Goal: Task Accomplishment & Management: Complete application form

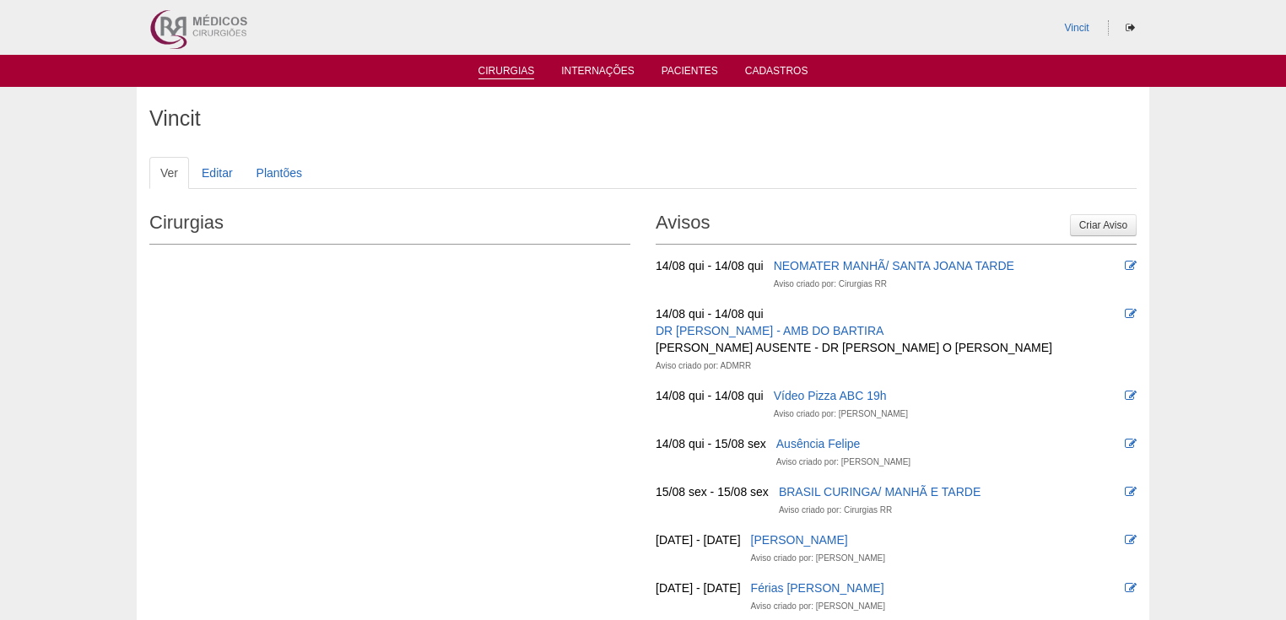
click at [498, 78] on link "Cirurgias" at bounding box center [507, 72] width 57 height 14
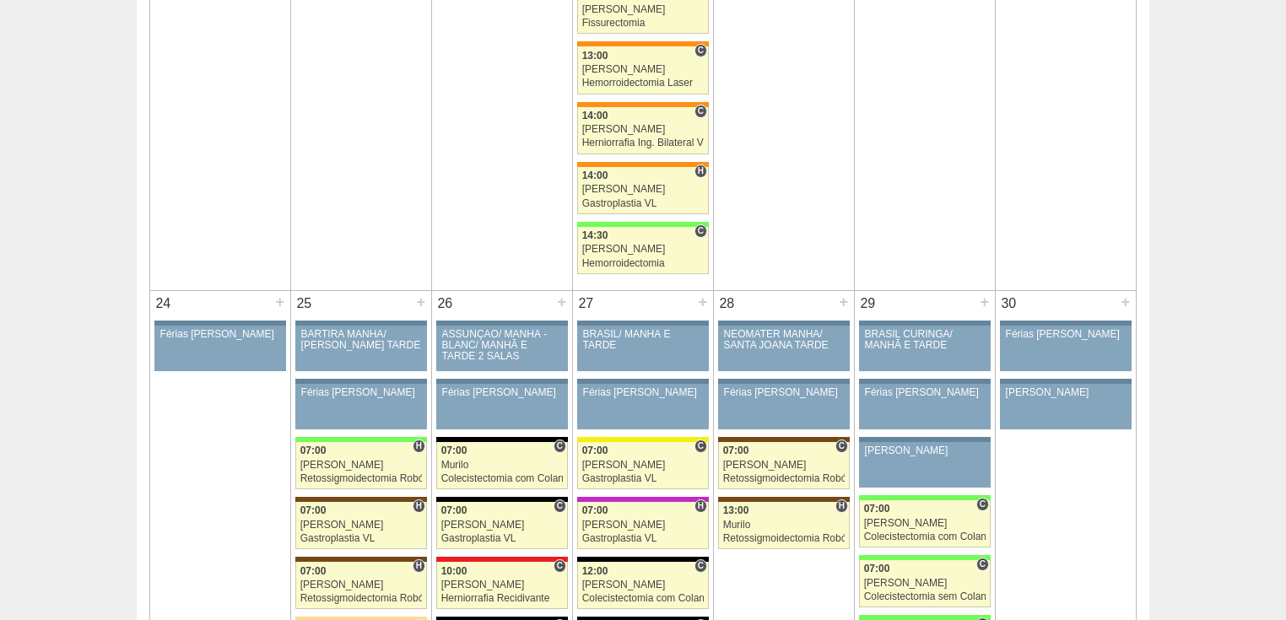
scroll to position [3782, 0]
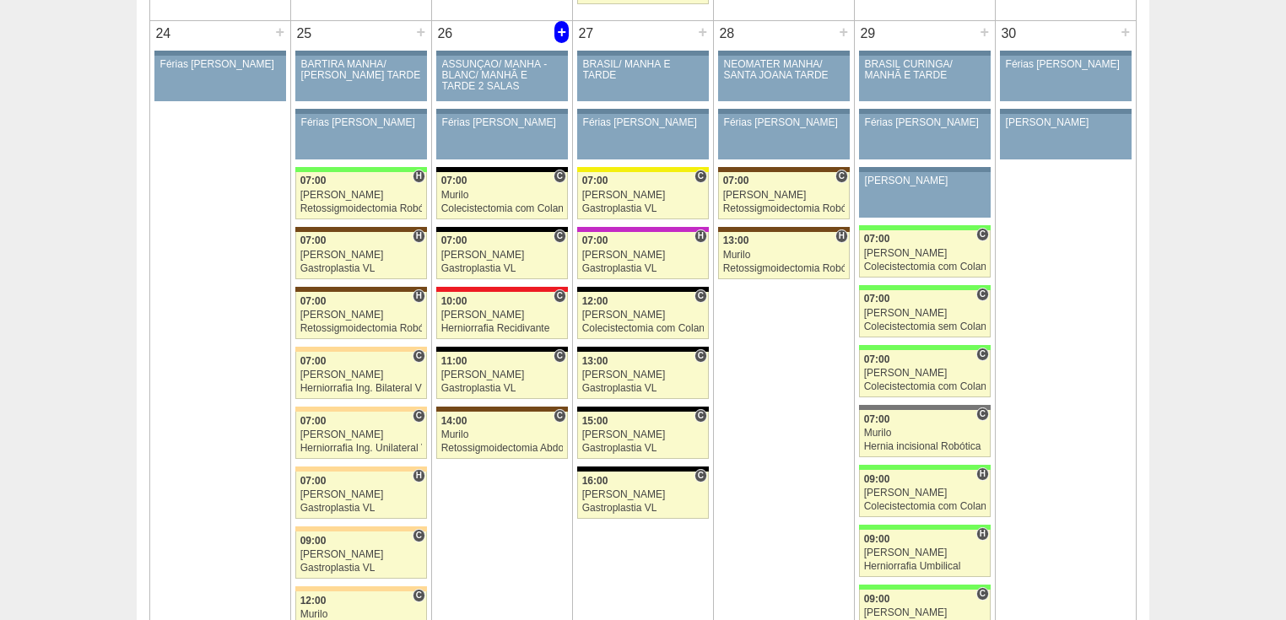
click at [560, 21] on div "+" at bounding box center [562, 32] width 14 height 22
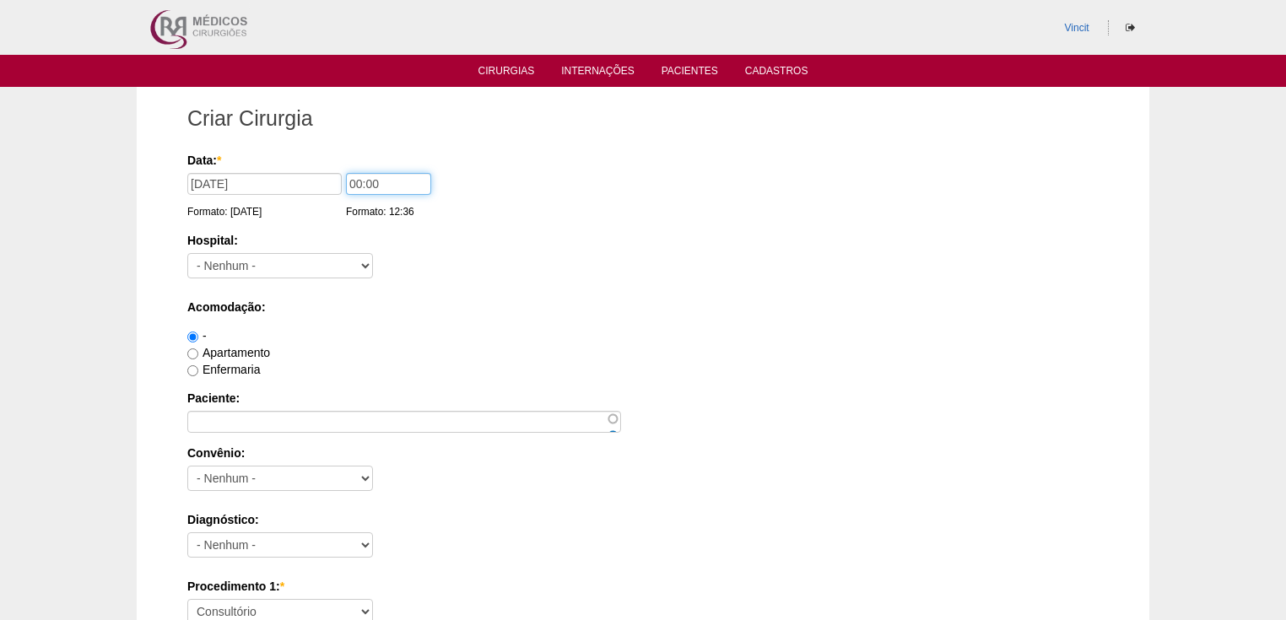
click at [359, 185] on input "00:00" at bounding box center [388, 184] width 85 height 22
type input "10:00"
click at [334, 267] on select "- [GEOGRAPHIC_DATA] - [DATE] [PERSON_NAME] Alvorada América Assunção Bartira Be…" at bounding box center [280, 265] width 186 height 25
select select "65"
click at [187, 253] on select "- Nenhum - 9 de Julho Albert Einstein Alvorada América Assunção Bartira Benefic…" at bounding box center [280, 265] width 186 height 25
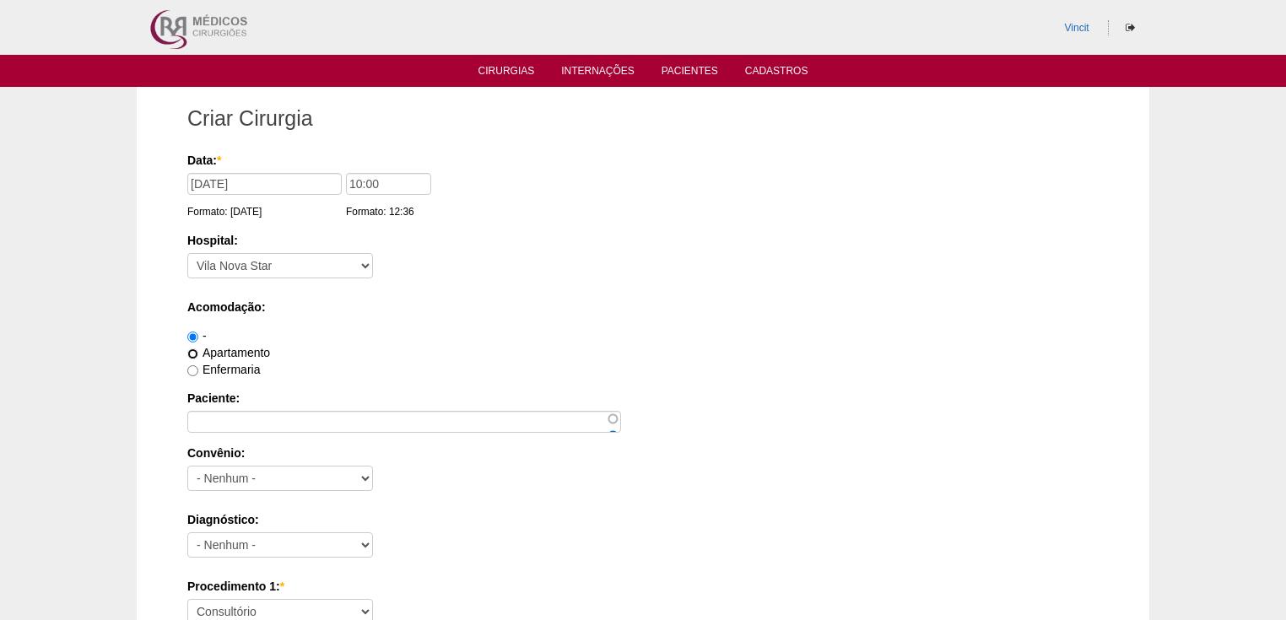
click at [192, 357] on input "Apartamento" at bounding box center [192, 354] width 11 height 11
radio input "true"
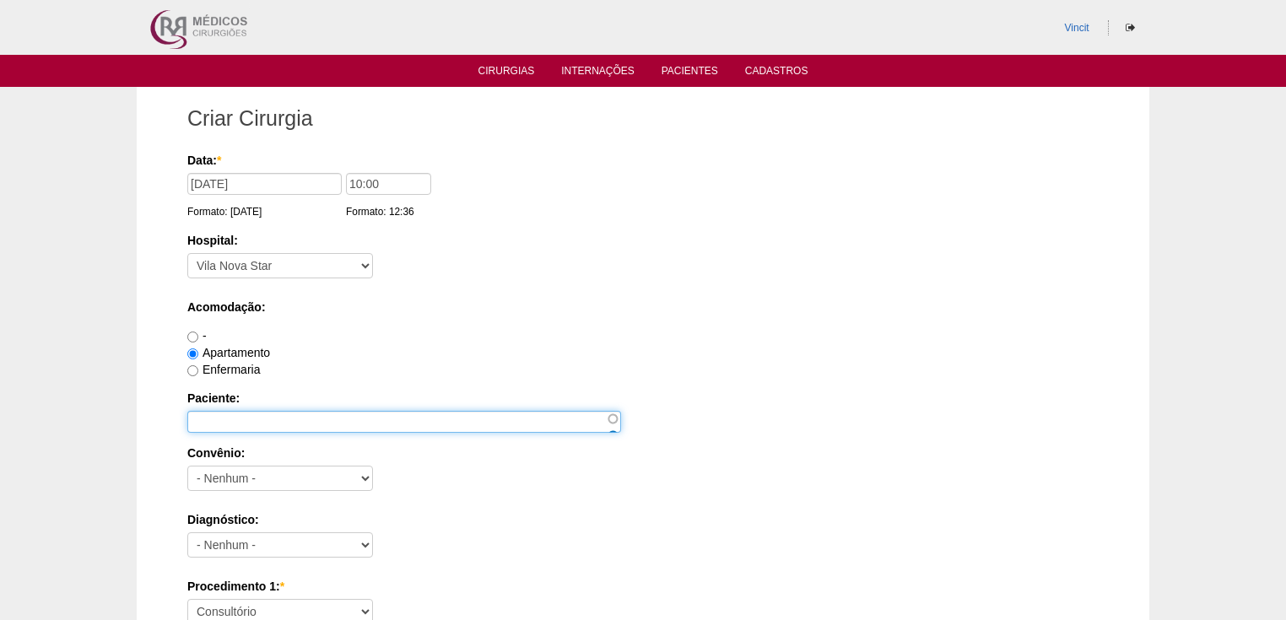
click at [211, 430] on input "Paciente:" at bounding box center [404, 422] width 434 height 22
type input "L"
type input "[PERSON_NAME]"
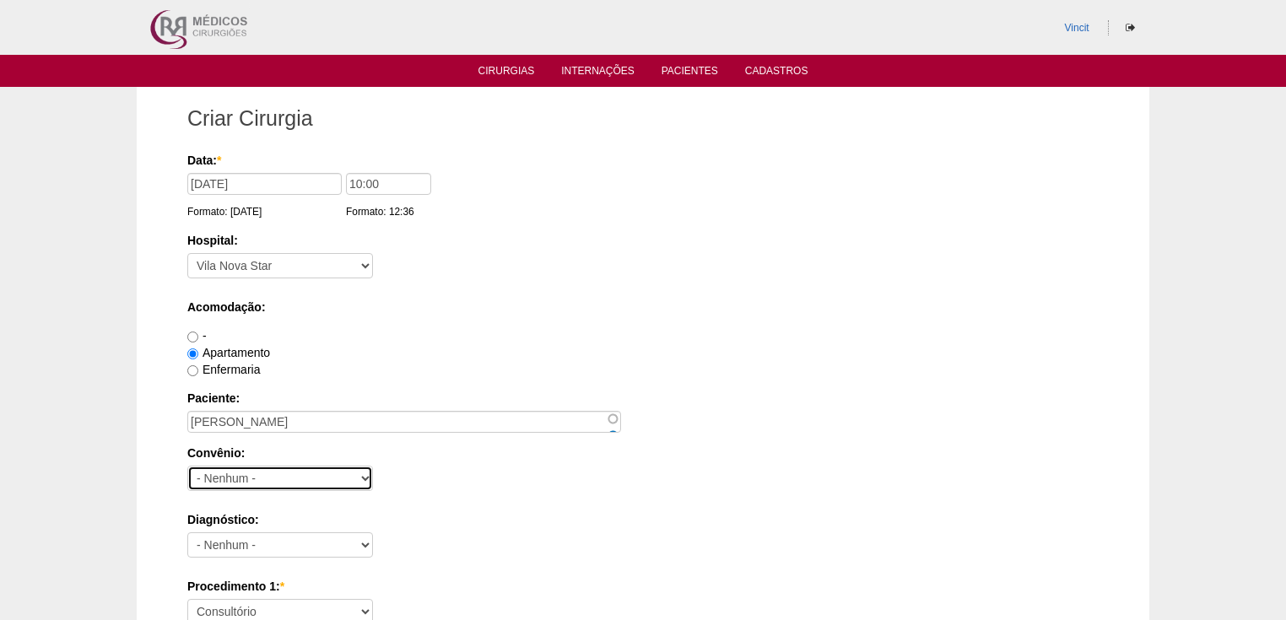
click at [230, 466] on select "- Nenhum - Abet Afresp Allianz Amil Blue Life Caasp Cabesp Caixa de Pensões Car…" at bounding box center [280, 478] width 186 height 25
select select "9803"
click at [187, 466] on select "- Nenhum - Abet Afresp Allianz Amil Blue Life Caasp Cabesp Caixa de Pensões Car…" at bounding box center [280, 478] width 186 height 25
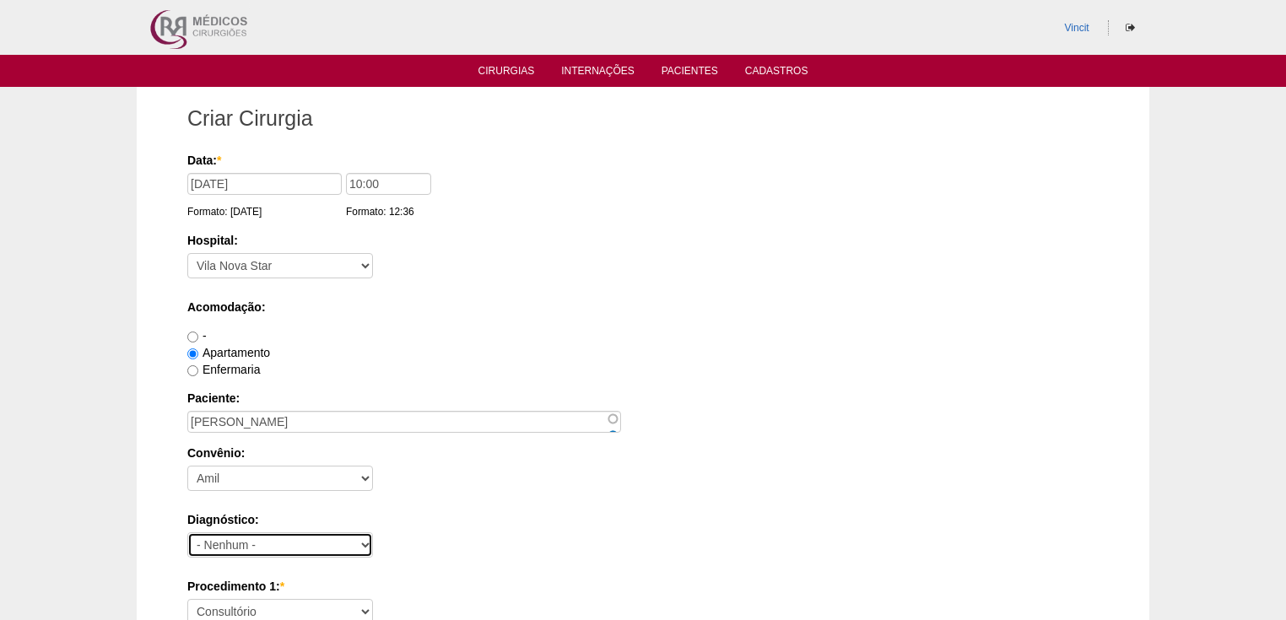
click at [246, 536] on select "- Nenhum - Abdome Agudo Abscesso Hepático Abscesso Perianal Abscesso Peritoneal…" at bounding box center [280, 545] width 186 height 25
click at [210, 544] on select "- Nenhum - Abdome Agudo Abscesso Hepático Abscesso Perianal Abscesso Peritoneal…" at bounding box center [280, 545] width 186 height 25
click at [493, 310] on label "Acomodação:" at bounding box center [643, 307] width 912 height 17
click at [239, 537] on select "- Nenhum - Abdome Agudo Abscesso Hepático Abscesso Perianal Abscesso Peritoneal…" at bounding box center [280, 545] width 186 height 25
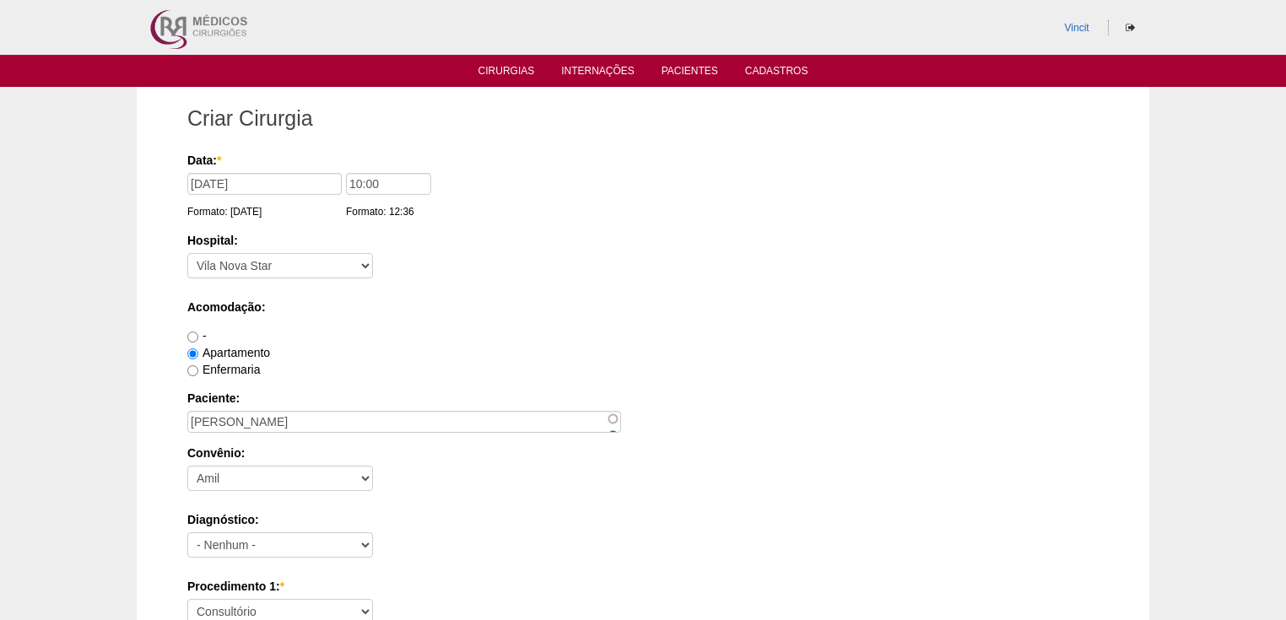
scroll to position [68, 0]
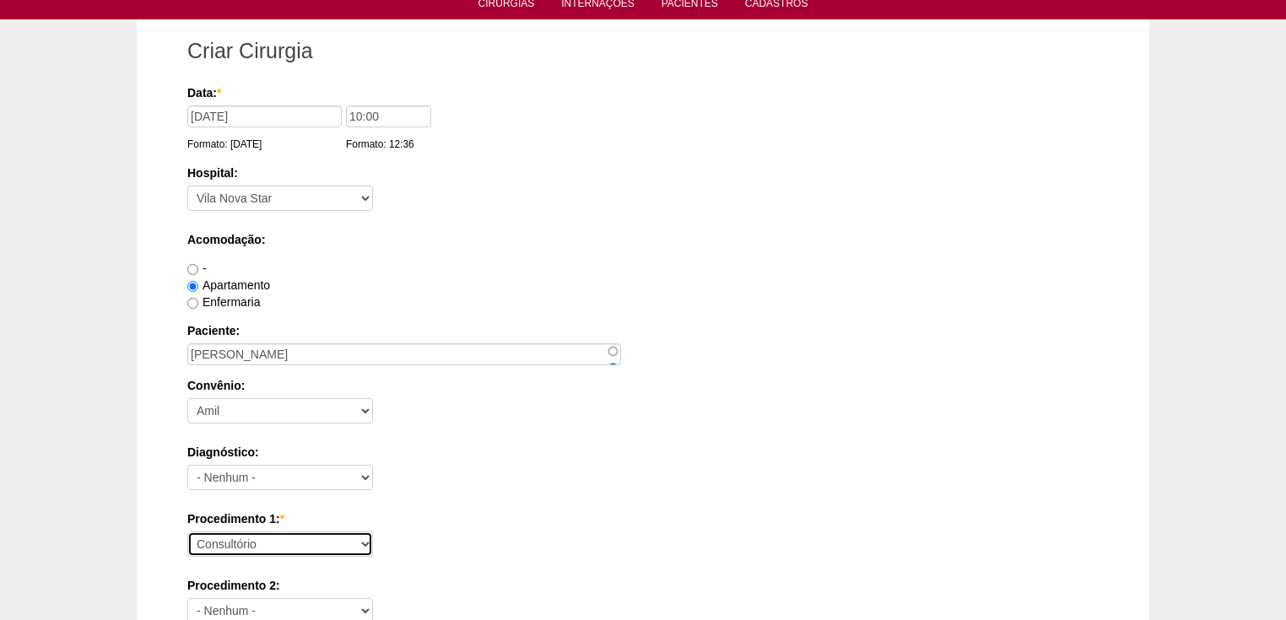
click at [223, 539] on select "Consultório Abscesso Hepático - Drenagem Abscesso perianal Amputação Abdômino P…" at bounding box center [280, 544] width 186 height 25
select select "3987"
click at [187, 532] on select "Consultório Abscesso Hepático - Drenagem Abscesso perianal Amputação Abdômino P…" at bounding box center [280, 544] width 186 height 25
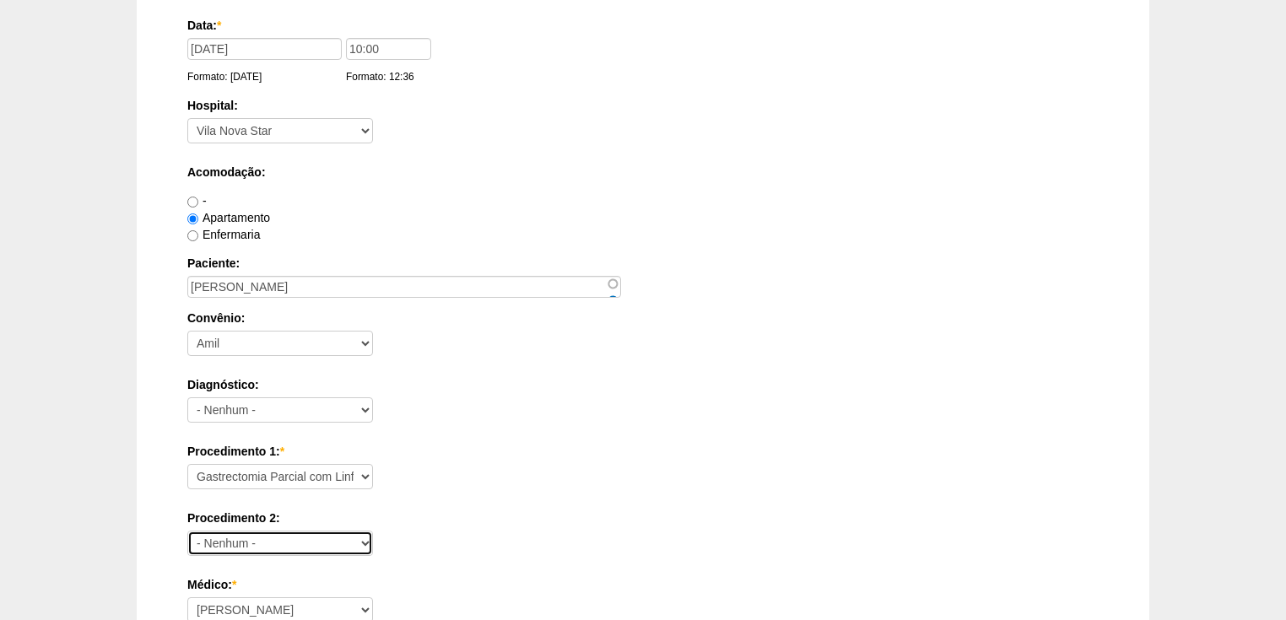
click at [209, 538] on select "- Nenhum - Consultório Abscesso Hepático - Drenagem Abscesso perianal Amputação…" at bounding box center [280, 543] width 186 height 25
select select "31204"
click at [187, 531] on select "- Nenhum - Consultório Abscesso Hepático - Drenagem Abscesso perianal Amputação…" at bounding box center [280, 543] width 186 height 25
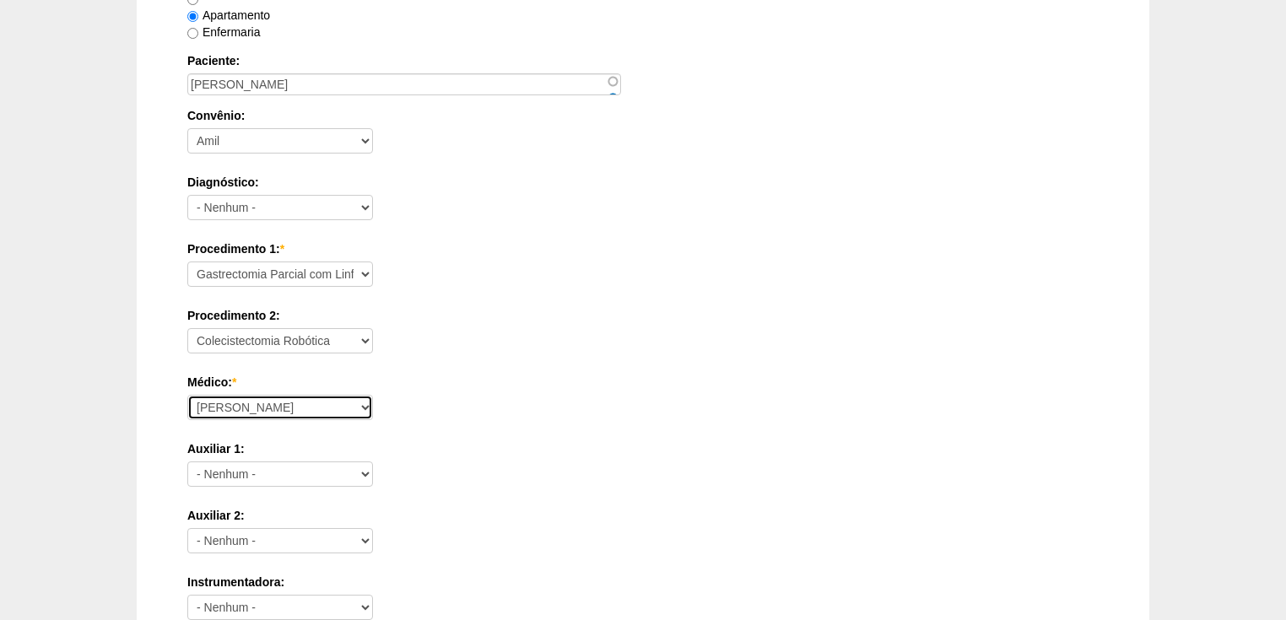
click at [220, 404] on select "Ana Paula Bruno Felipe Rossi Geraldo Igor Benevides Isabella Juliana Luiz Guilh…" at bounding box center [280, 407] width 186 height 25
select select "30"
click at [187, 395] on select "Ana Paula Bruno Felipe Rossi Geraldo Igor Benevides Isabella Juliana Luiz Guilh…" at bounding box center [280, 407] width 186 height 25
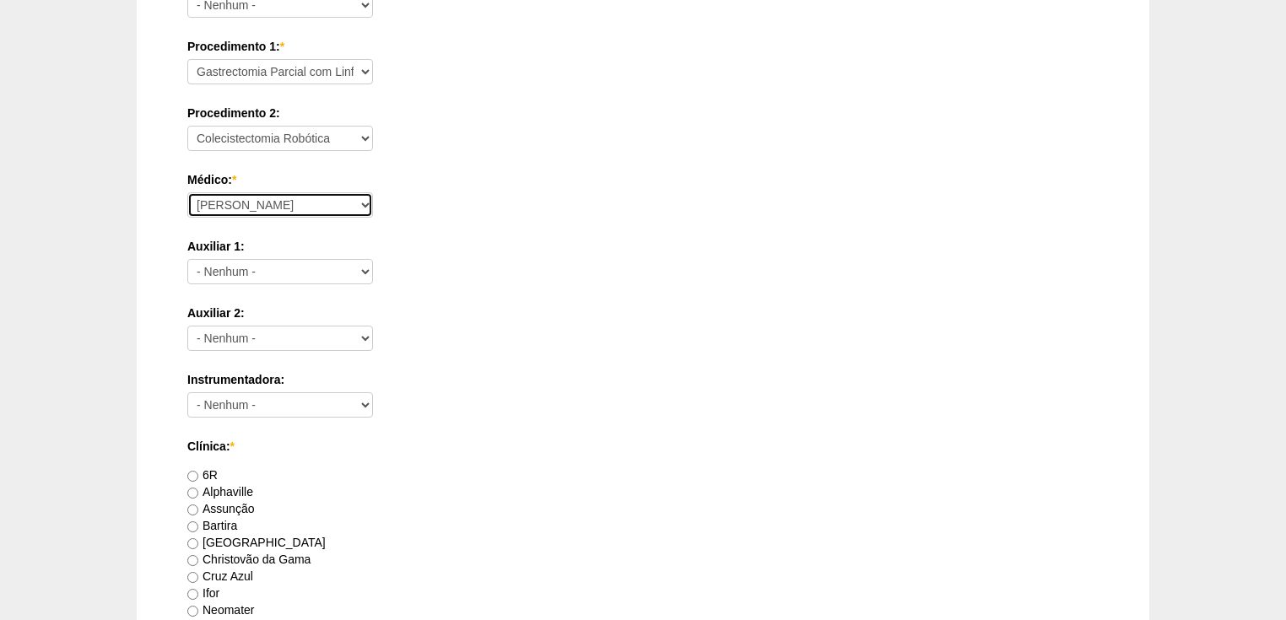
scroll to position [675, 0]
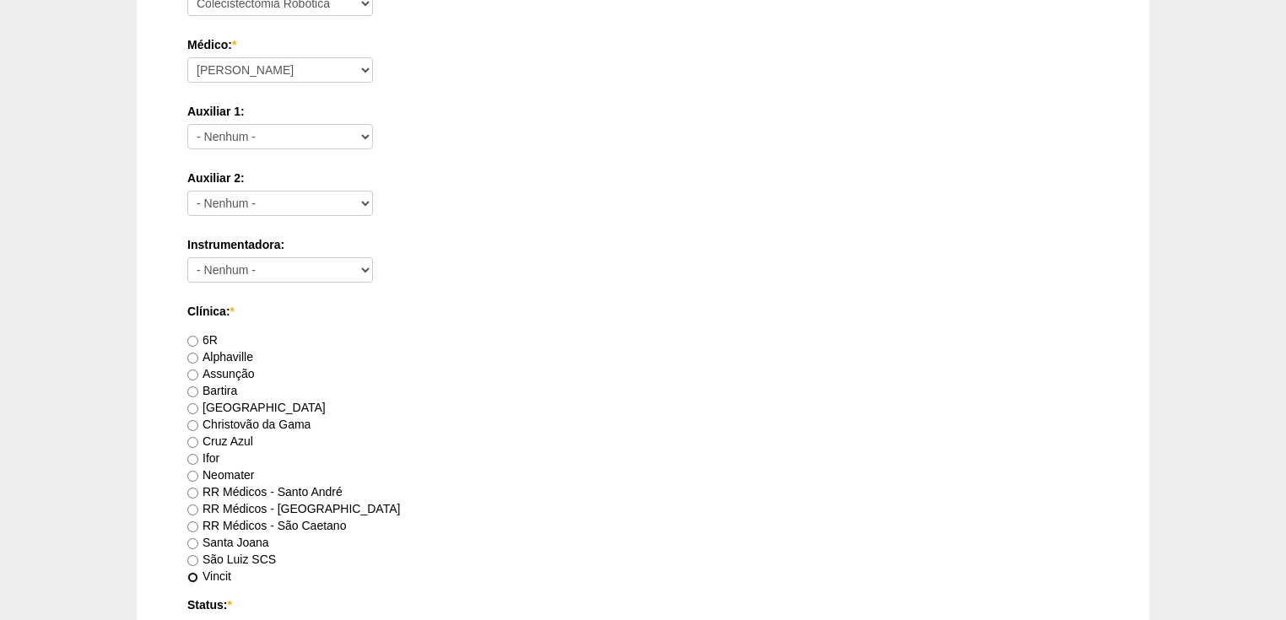
click at [191, 580] on input "Vincit" at bounding box center [192, 577] width 11 height 11
radio input "true"
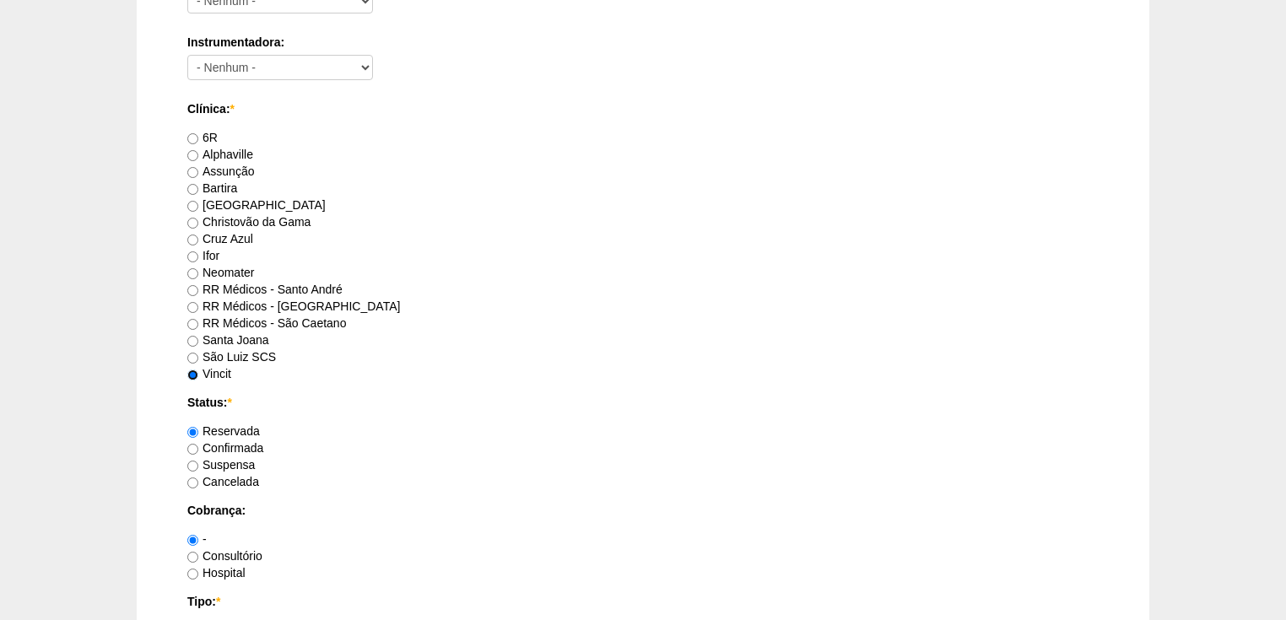
scroll to position [945, 0]
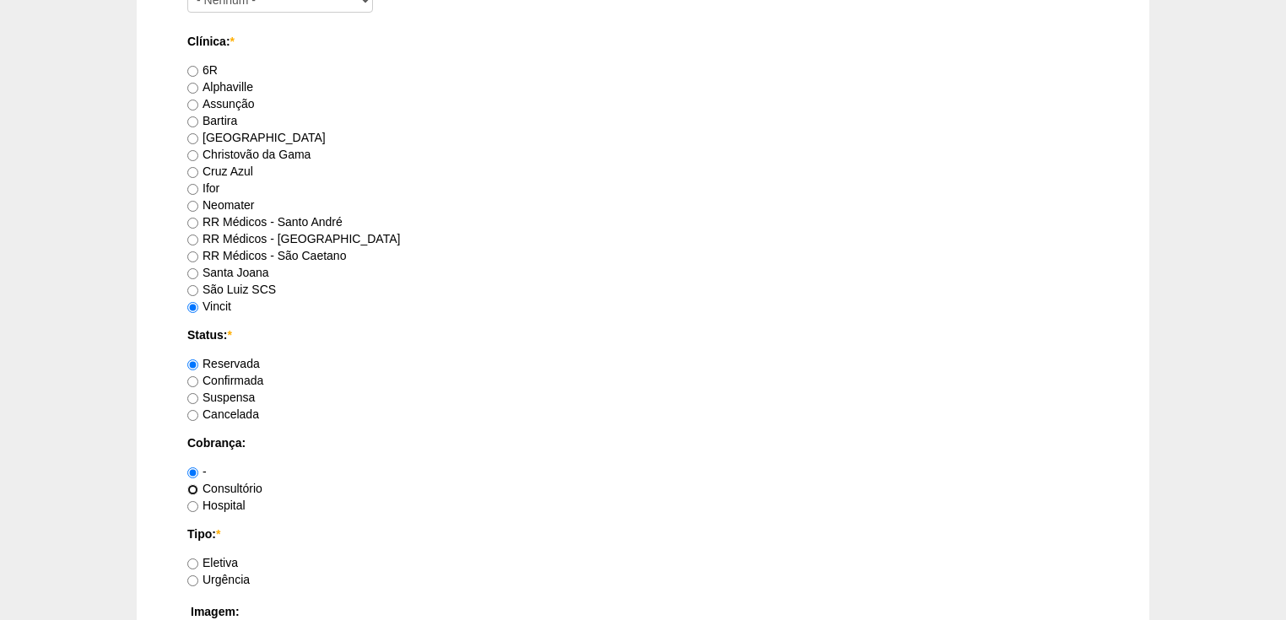
click at [195, 492] on input "Consultório" at bounding box center [192, 490] width 11 height 11
radio input "true"
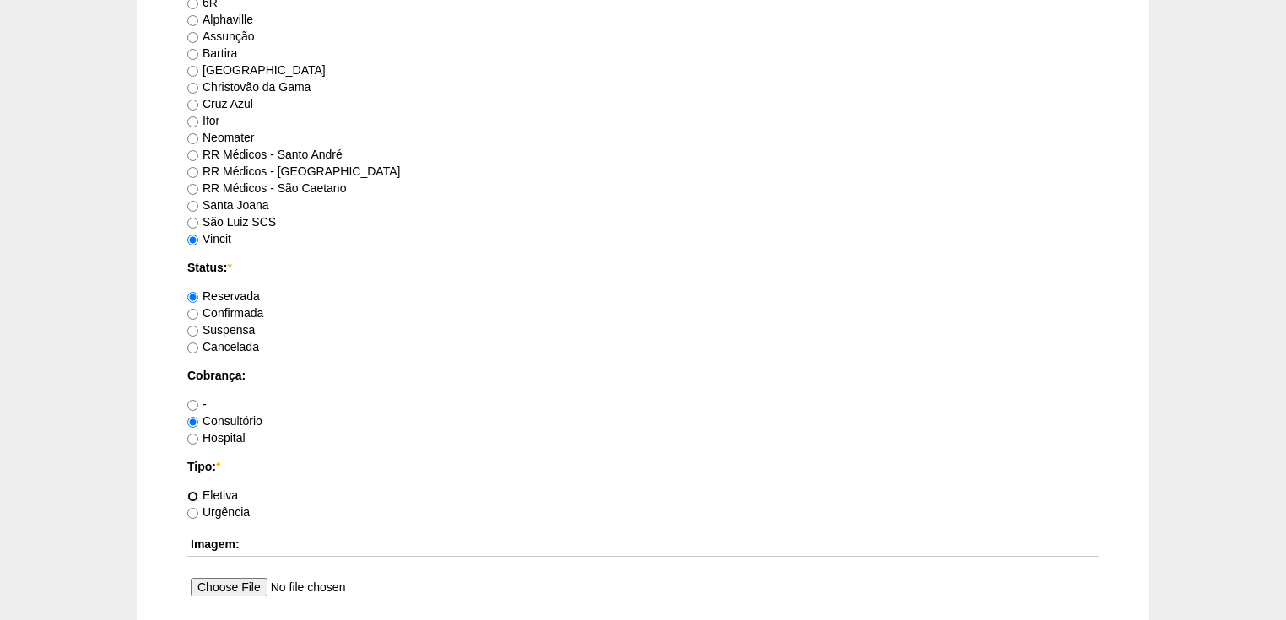
click at [190, 495] on input "Eletiva" at bounding box center [192, 496] width 11 height 11
radio input "true"
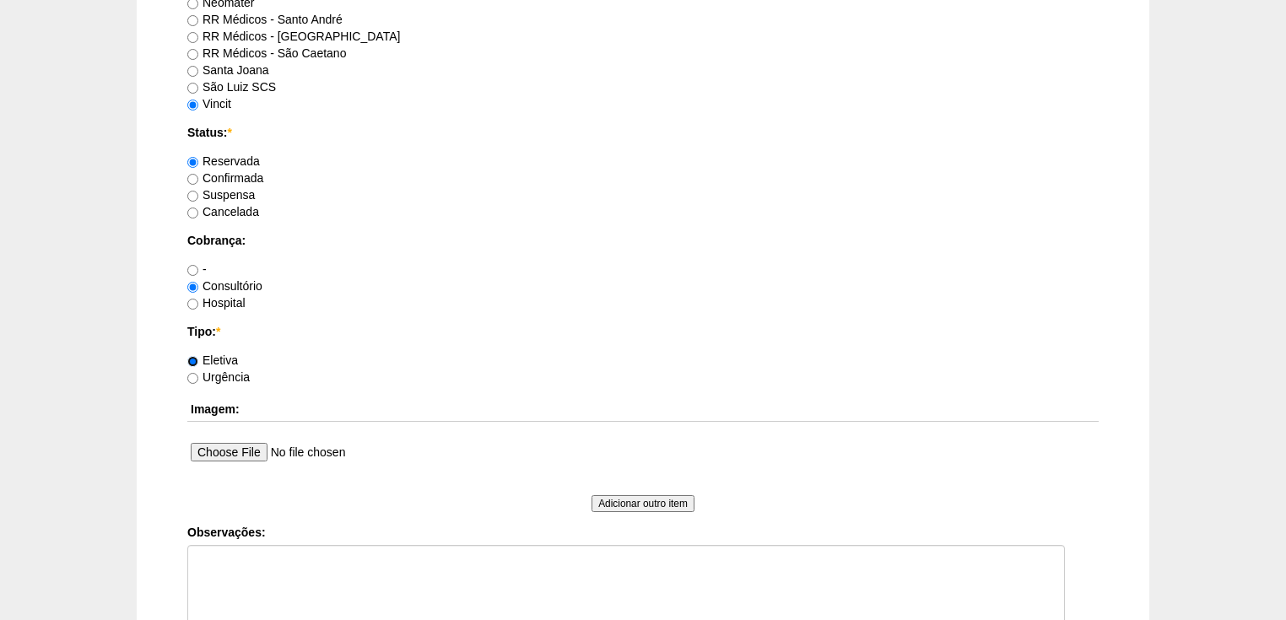
scroll to position [1283, 0]
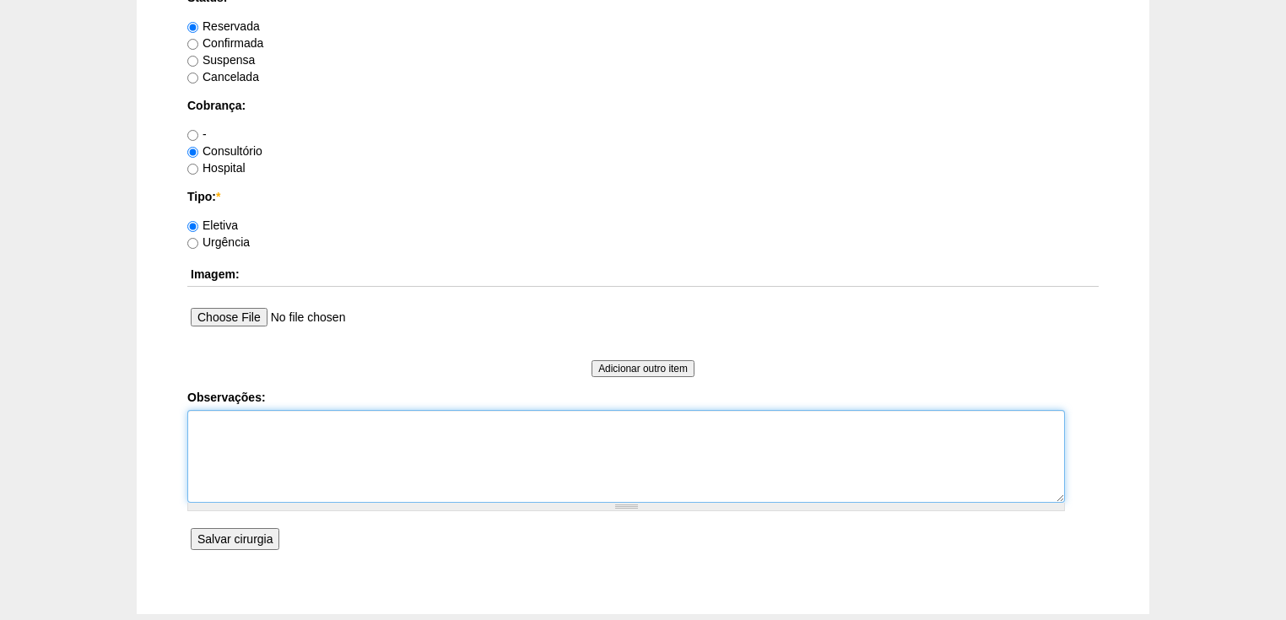
click at [216, 431] on textarea "Observações:" at bounding box center [626, 456] width 878 height 93
type textarea "r"
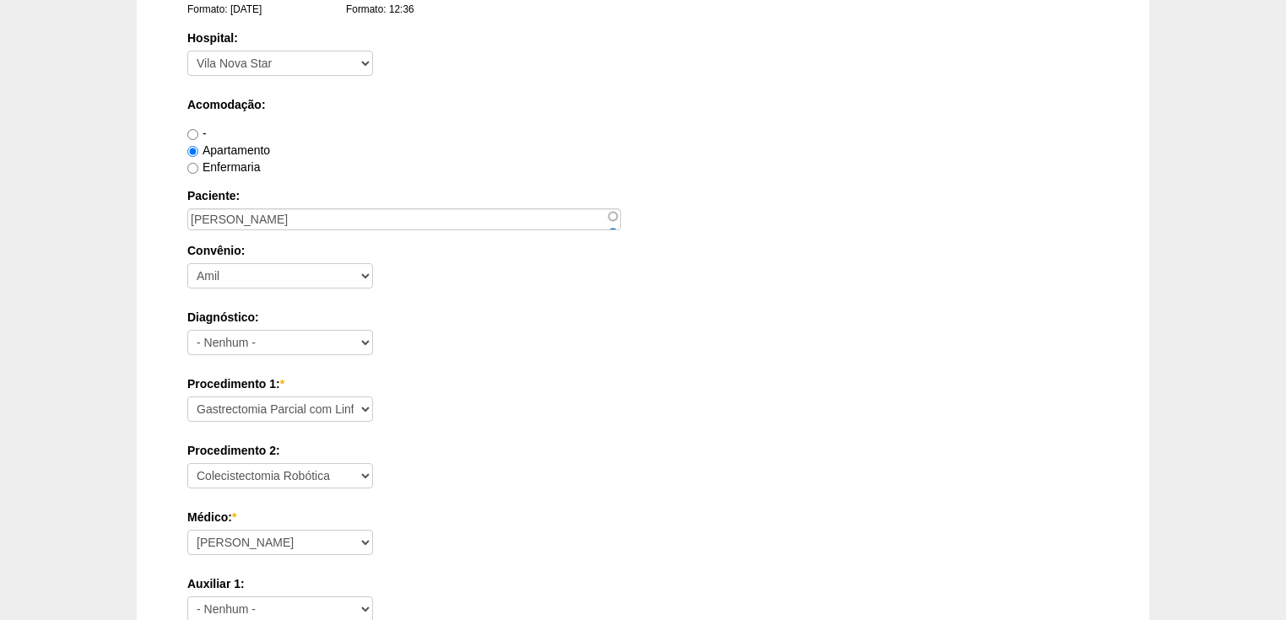
scroll to position [135, 0]
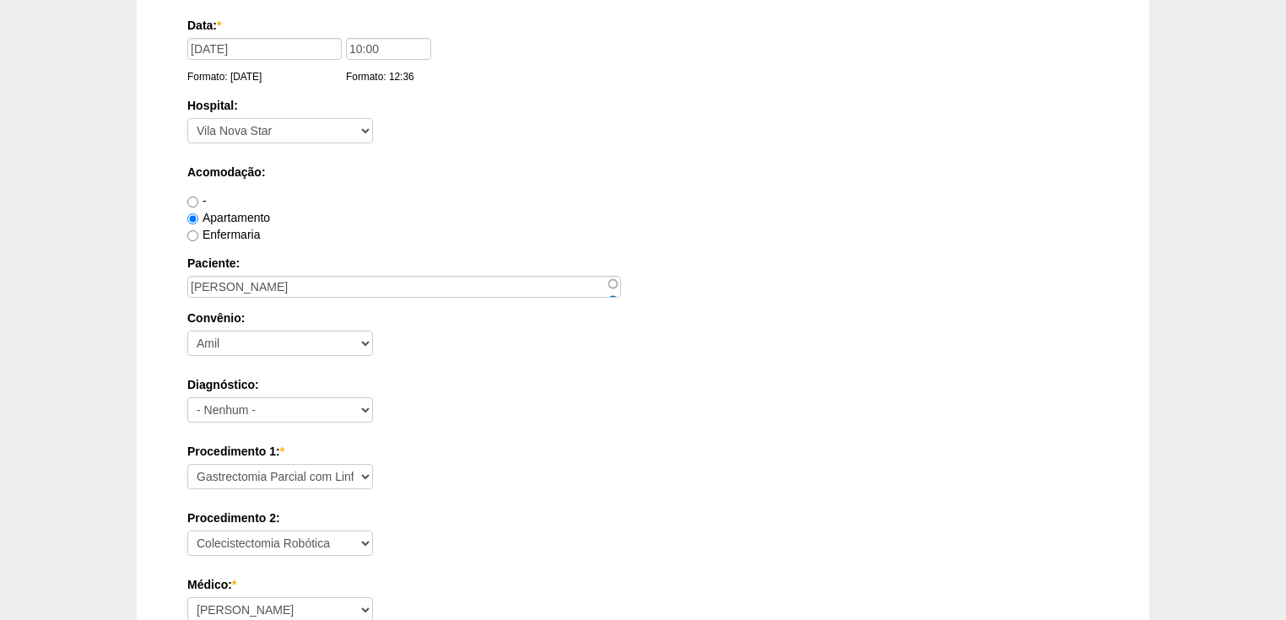
type textarea "Reserva vnsc 15722445 Anestesia:Dr Renan Torre 01"
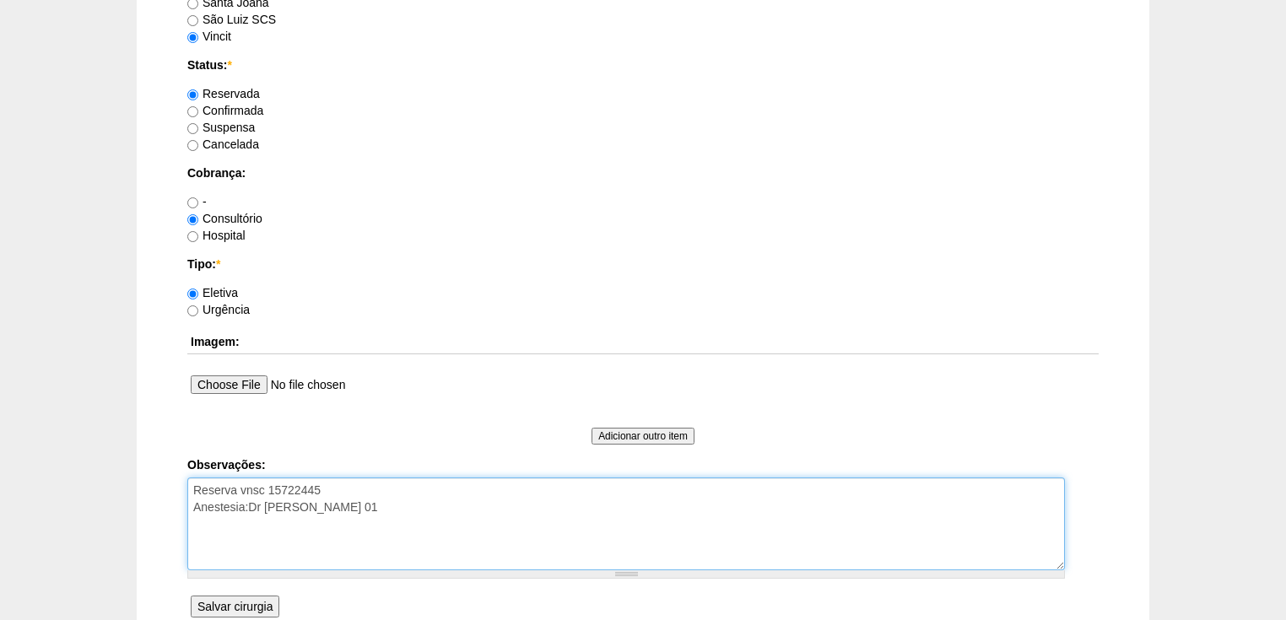
scroll to position [1376, 0]
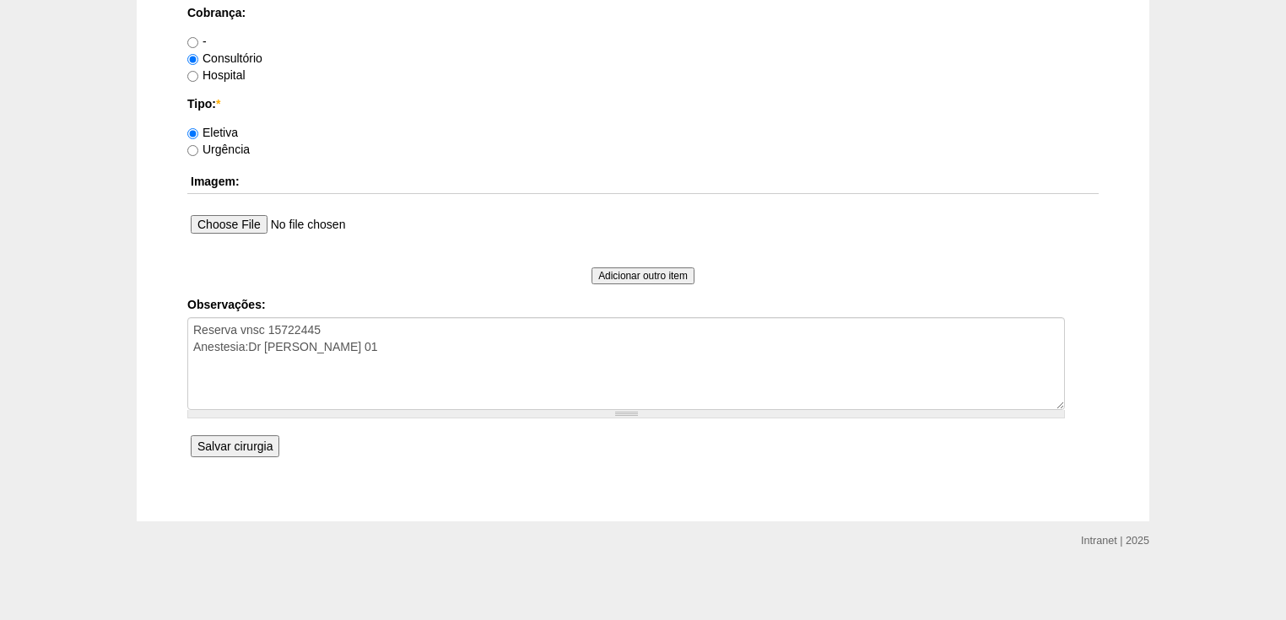
click at [226, 446] on input "Salvar cirurgia" at bounding box center [235, 447] width 89 height 22
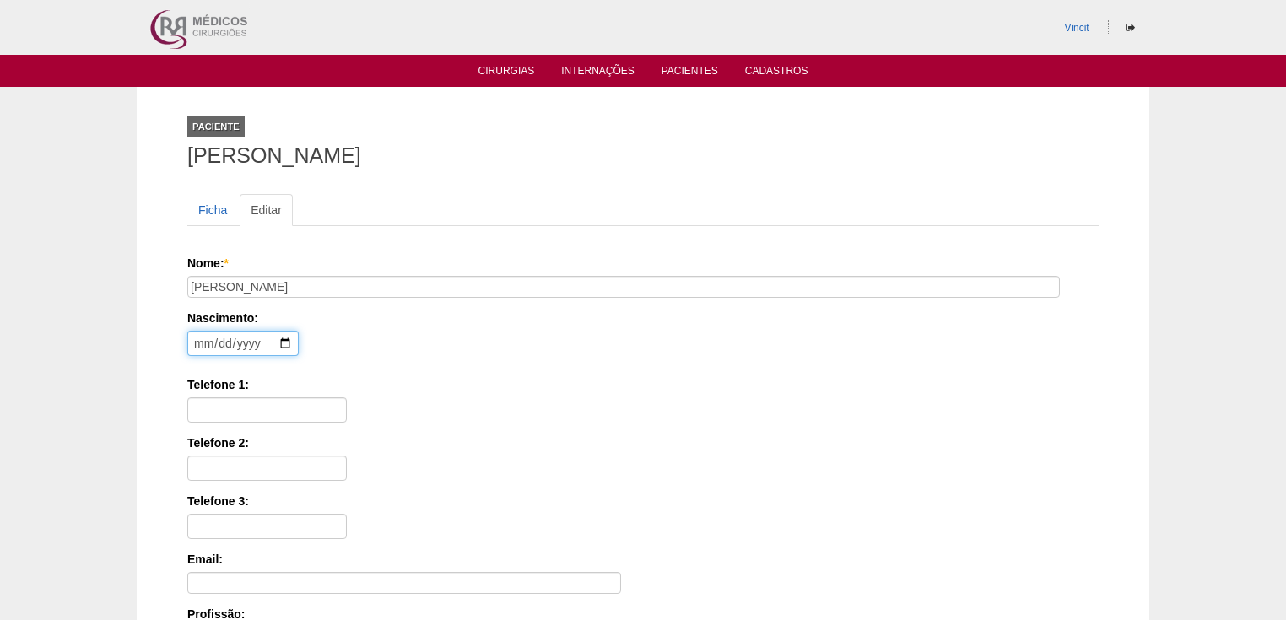
click at [196, 338] on input "date" at bounding box center [242, 343] width 111 height 25
type input "1966-01-21"
click at [203, 403] on input "Telefone 1:" at bounding box center [267, 410] width 160 height 25
paste input "(11) 94140-1750"
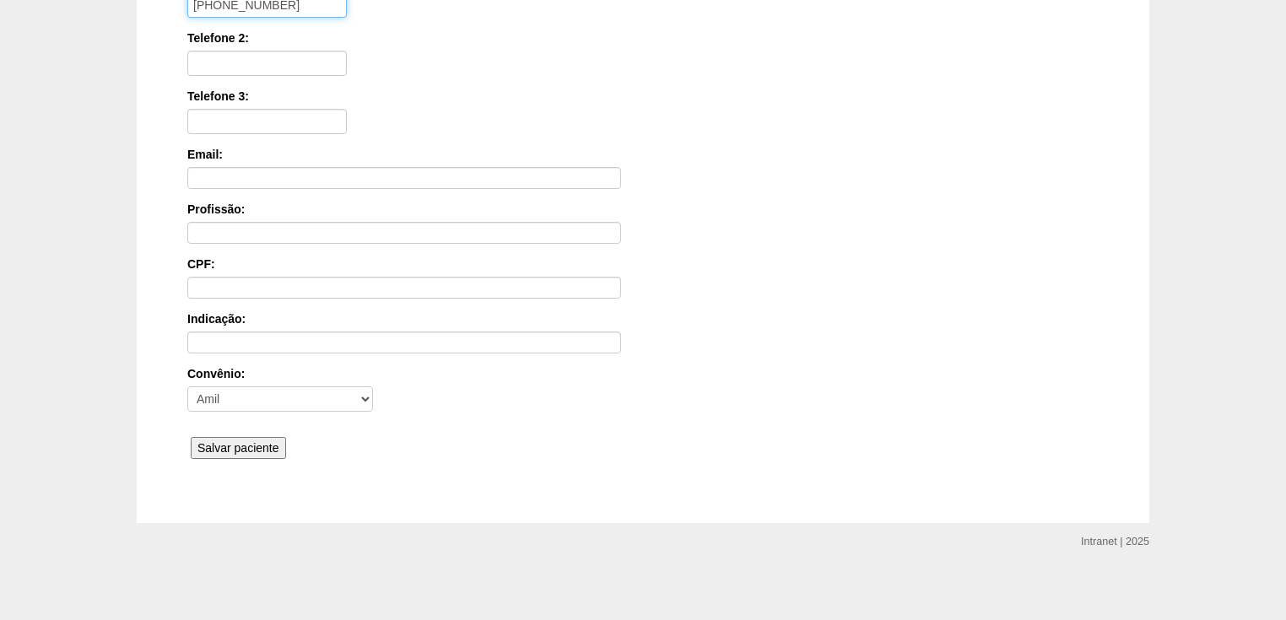
scroll to position [405, 0]
type input "(11) 94140-1750"
click at [230, 437] on input "Salvar paciente" at bounding box center [238, 448] width 95 height 22
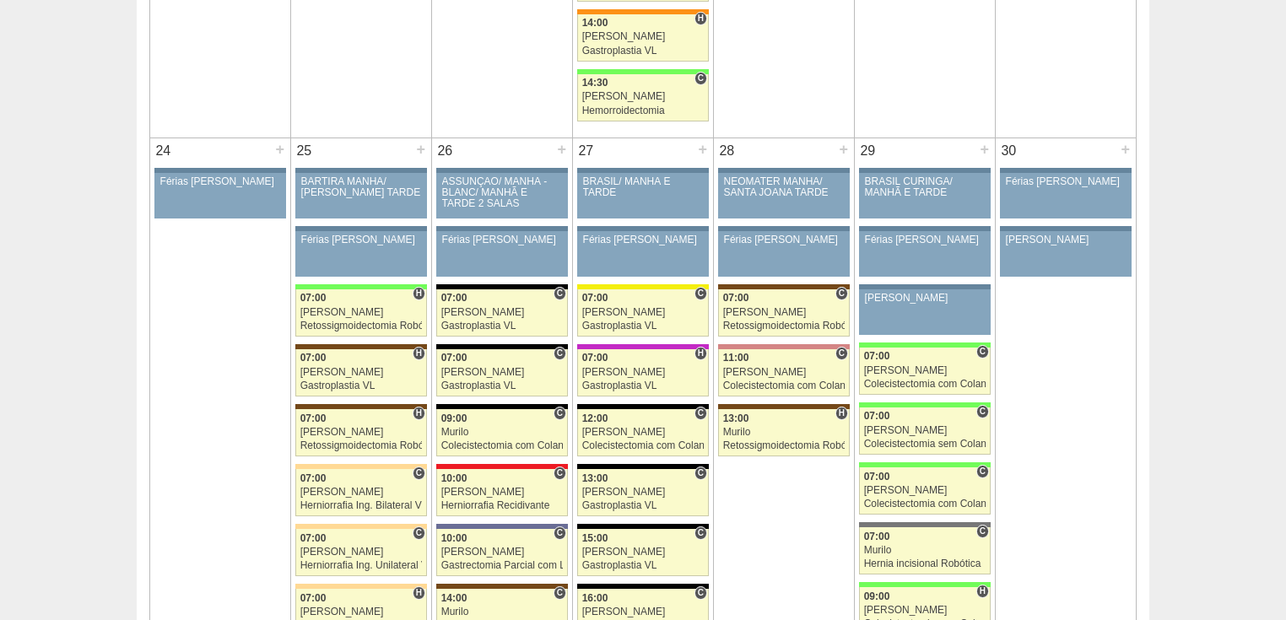
scroll to position [3917, 0]
